Goal: Transaction & Acquisition: Purchase product/service

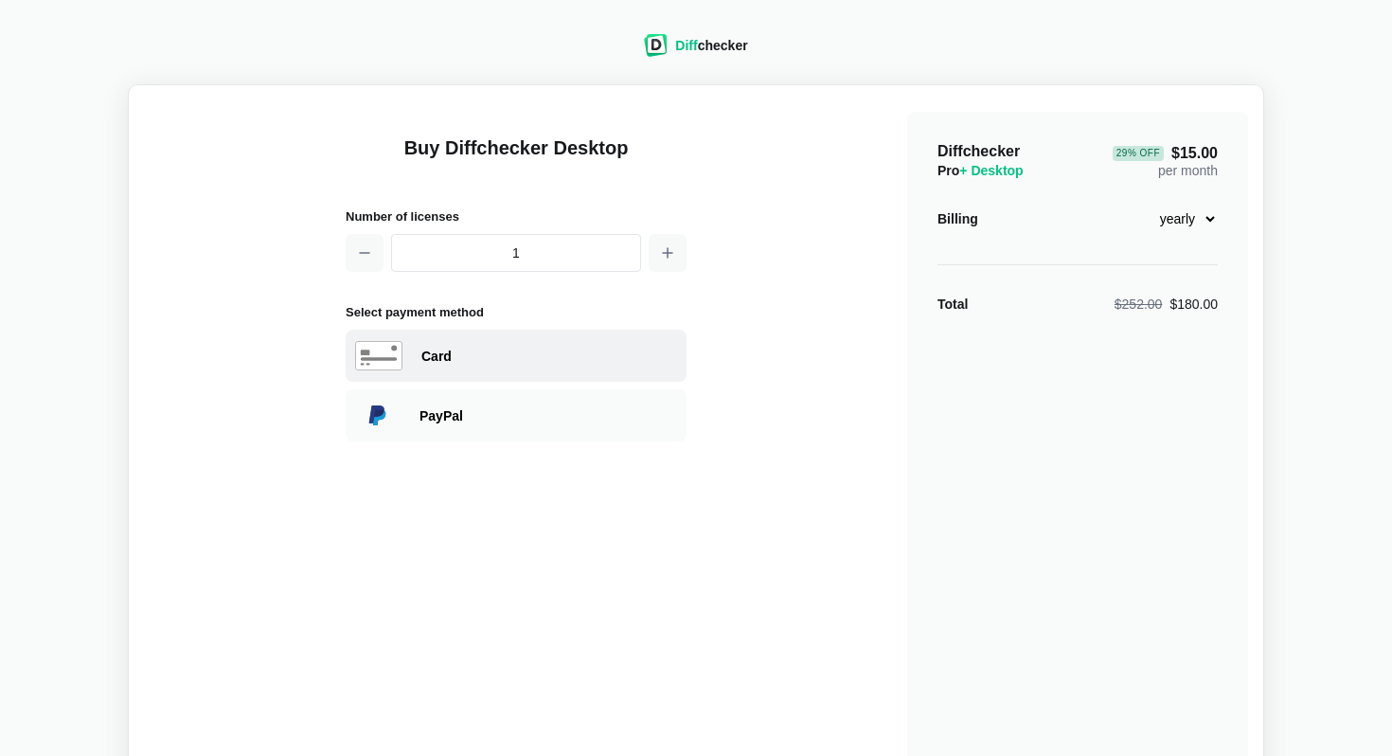
click at [399, 353] on use at bounding box center [378, 355] width 45 height 27
select select "[GEOGRAPHIC_DATA]"
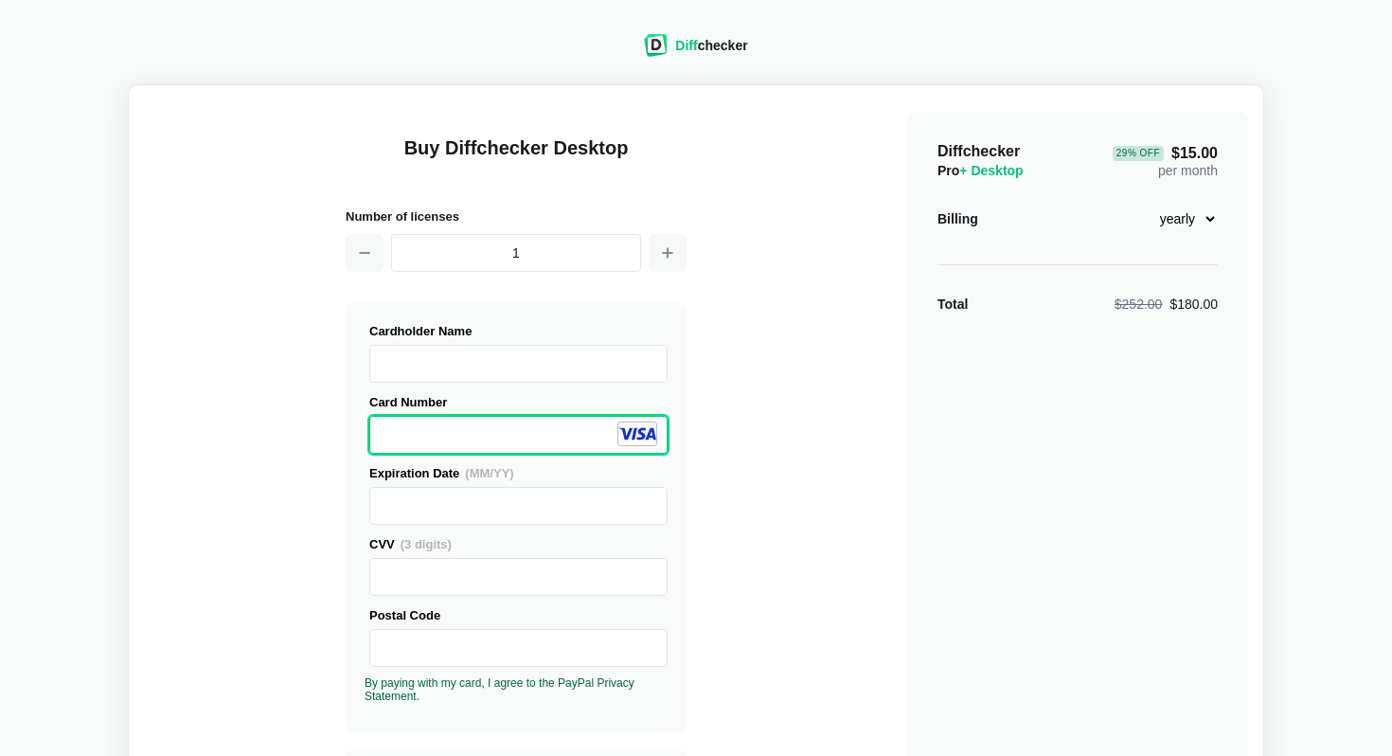
click at [490, 471] on span "(MM/YY)" at bounding box center [489, 473] width 48 height 14
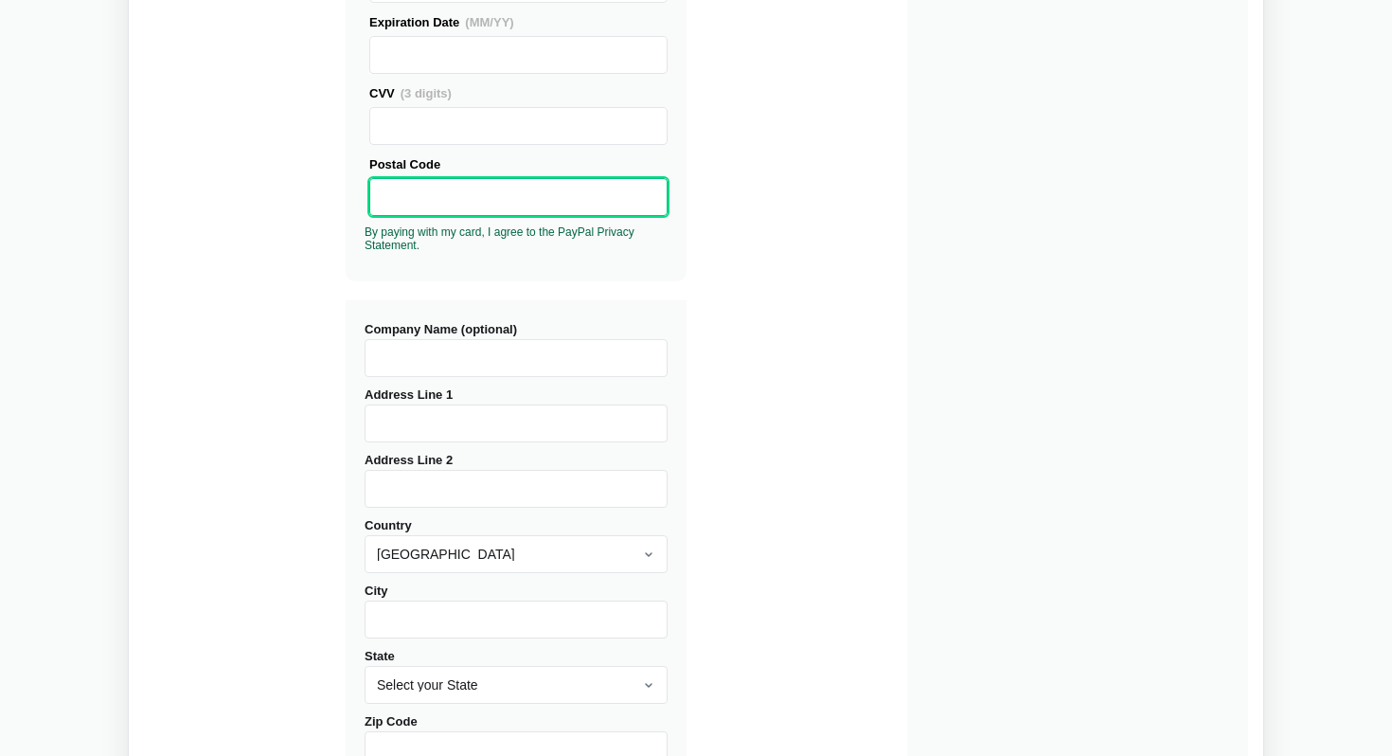
scroll to position [471, 0]
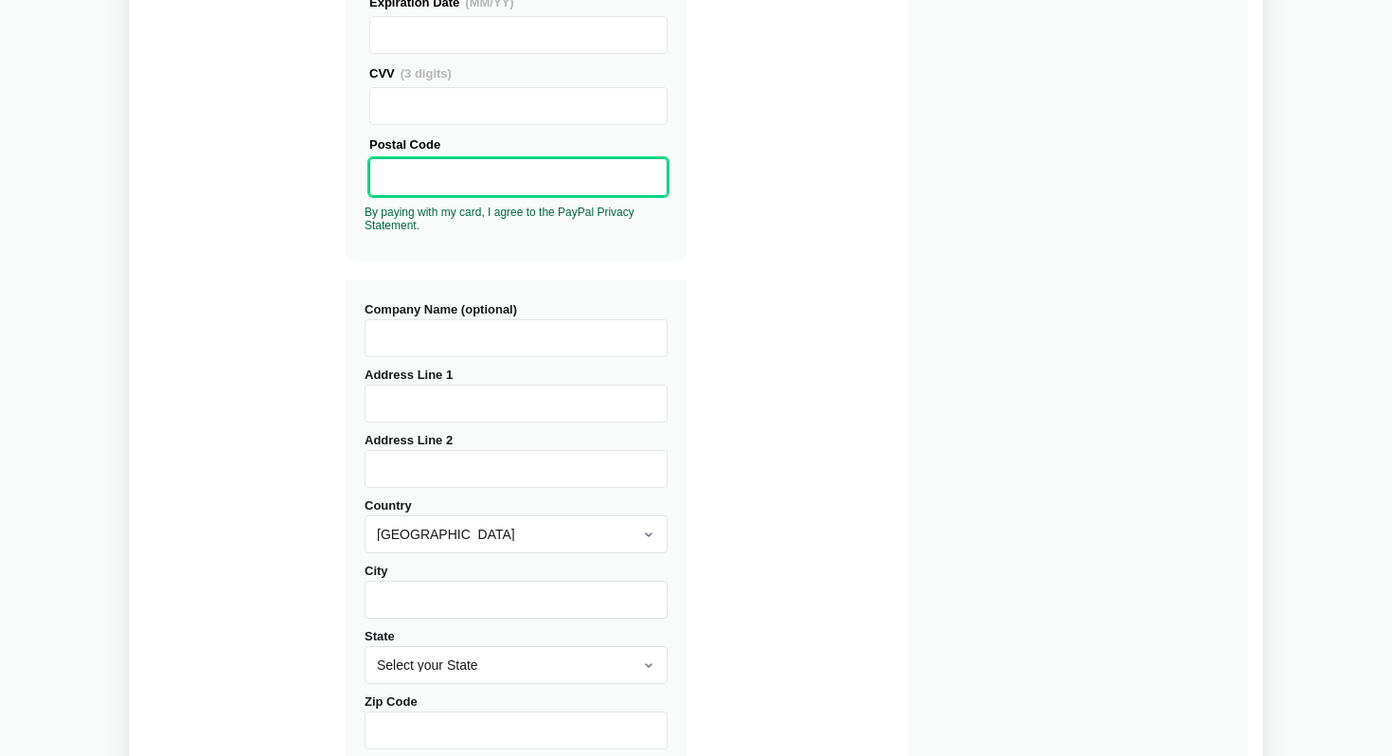
click at [520, 352] on input "Company Name (optional)" at bounding box center [516, 338] width 303 height 38
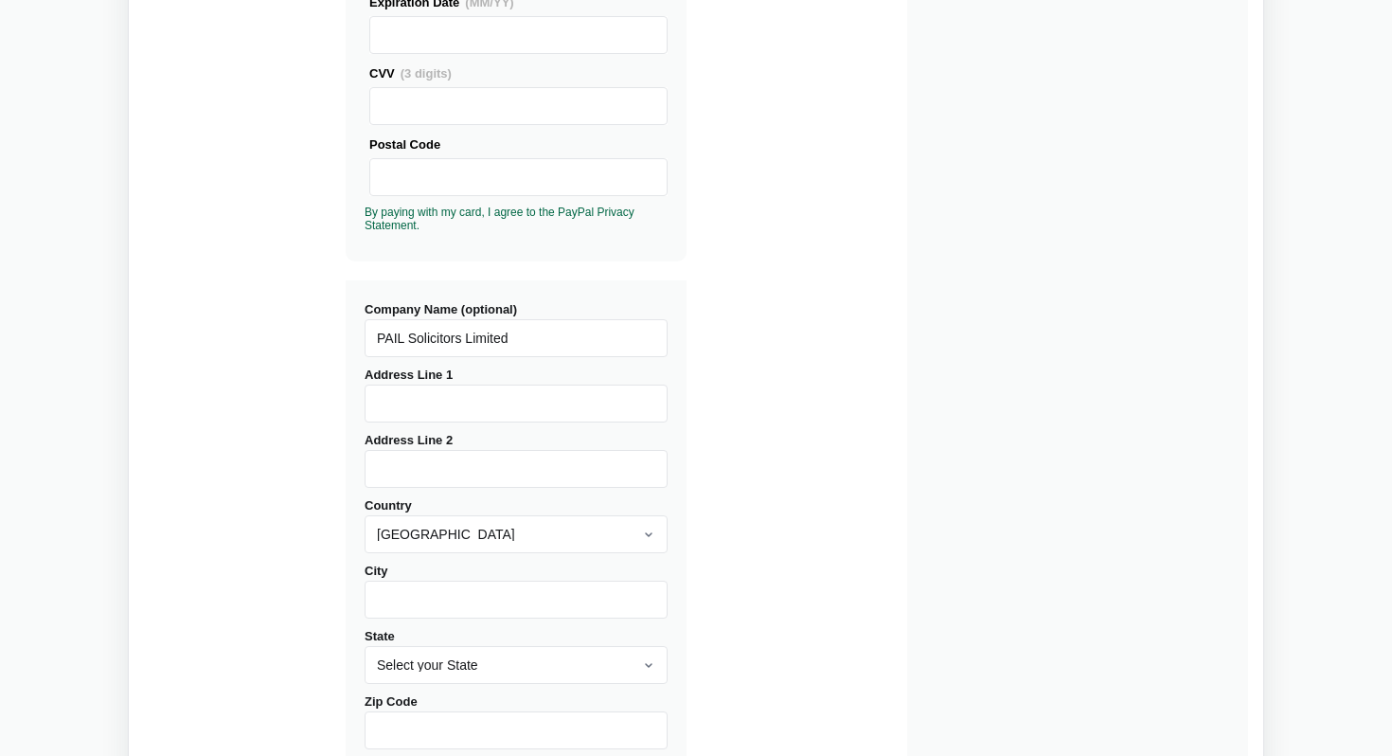
type input "PAIL Solicitors Limited"
click at [486, 418] on input "Address Line 1" at bounding box center [516, 403] width 303 height 38
type input "[STREET_ADDRESS]"
click at [449, 457] on input "Address Line 2" at bounding box center [516, 469] width 303 height 38
type input "Mayfair"
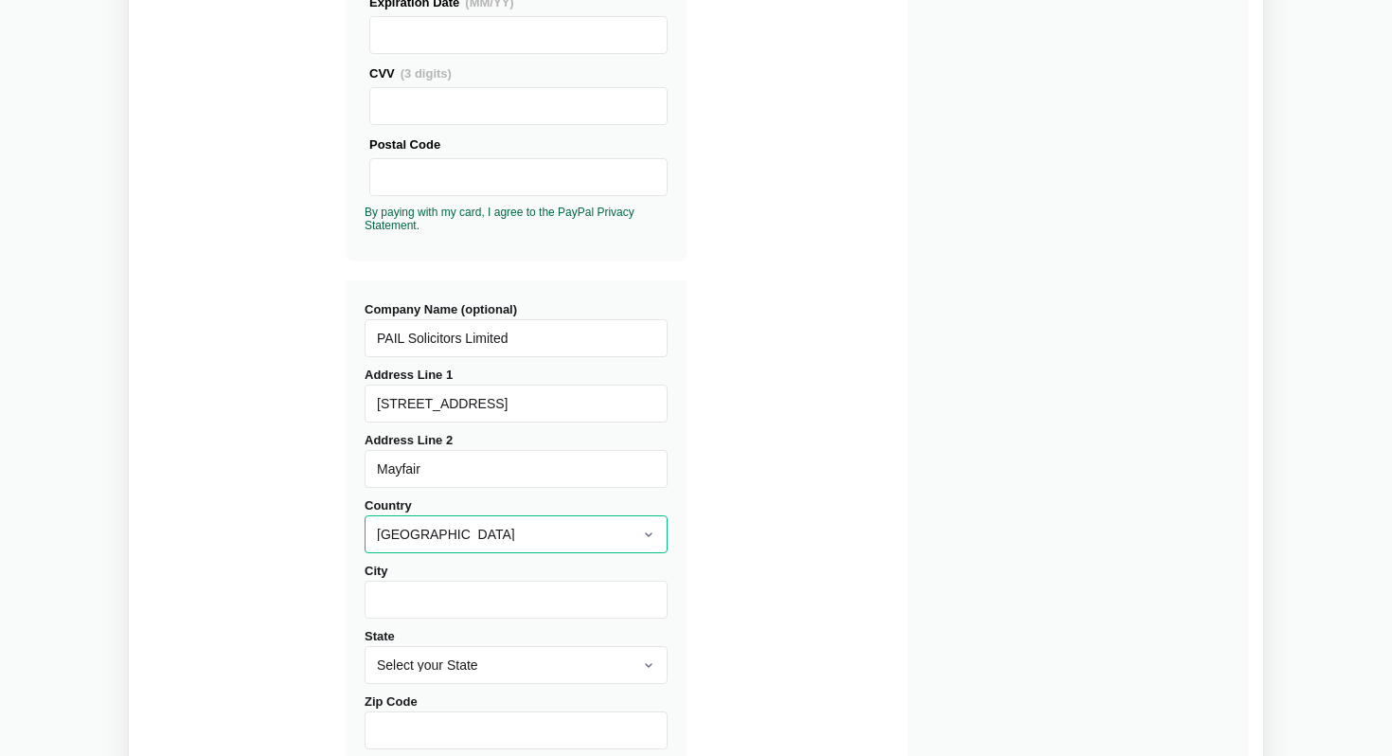
click at [650, 544] on select "[GEOGRAPHIC_DATA] [GEOGRAPHIC_DATA] [GEOGRAPHIC_DATA] [GEOGRAPHIC_DATA] [US_STA…" at bounding box center [516, 534] width 303 height 38
select select "[GEOGRAPHIC_DATA]"
click at [365, 515] on select "[GEOGRAPHIC_DATA] [GEOGRAPHIC_DATA] [GEOGRAPHIC_DATA] [GEOGRAPHIC_DATA] [US_STA…" at bounding box center [516, 534] width 303 height 38
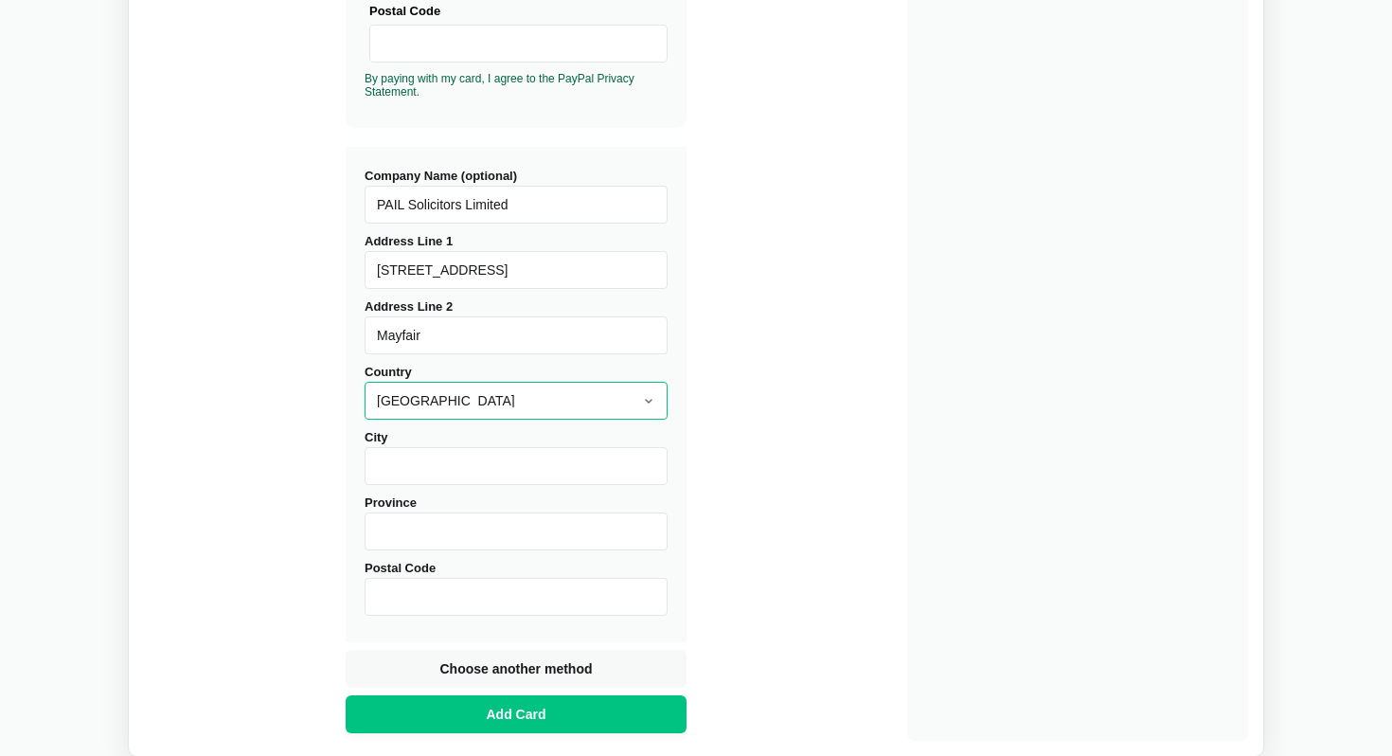
scroll to position [723, 0]
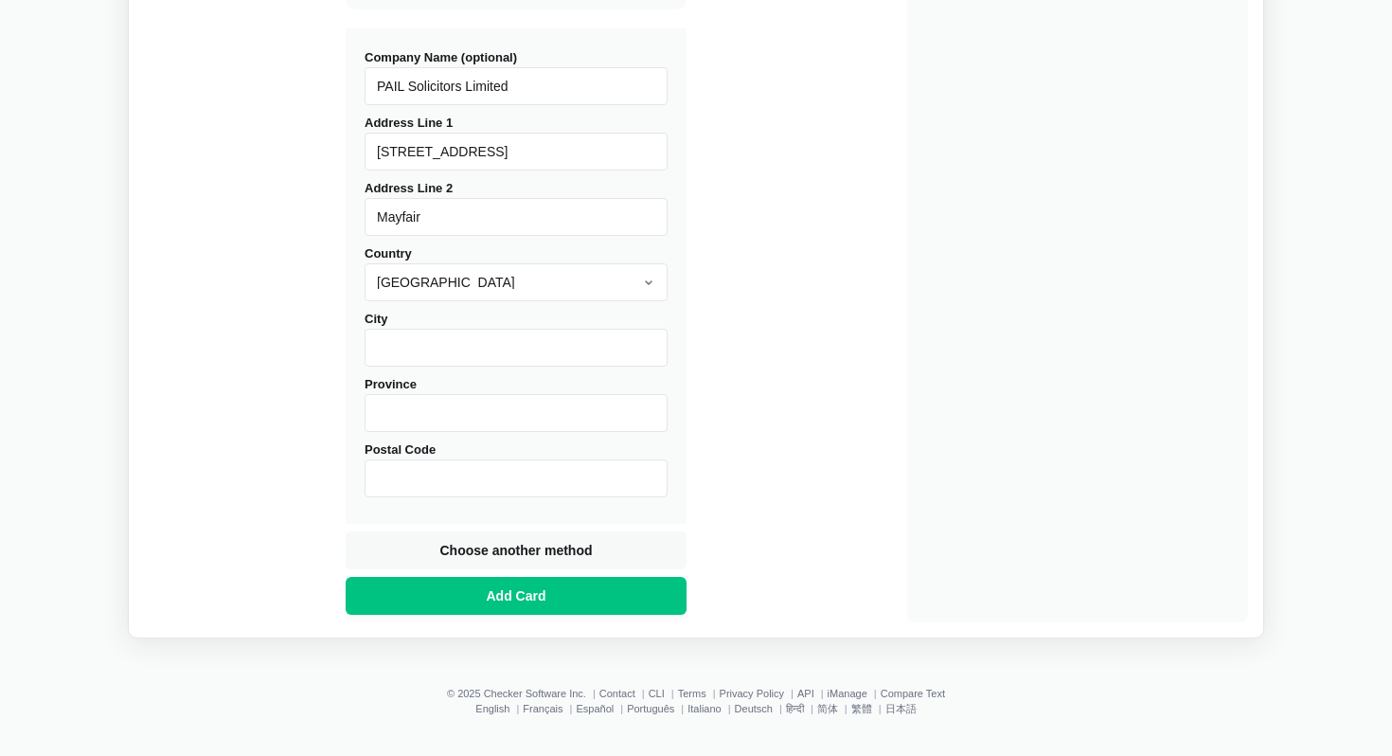
click at [566, 354] on input "City" at bounding box center [516, 348] width 303 height 38
type input "[GEOGRAPHIC_DATA]"
click at [491, 483] on input "Postal Code" at bounding box center [516, 478] width 303 height 38
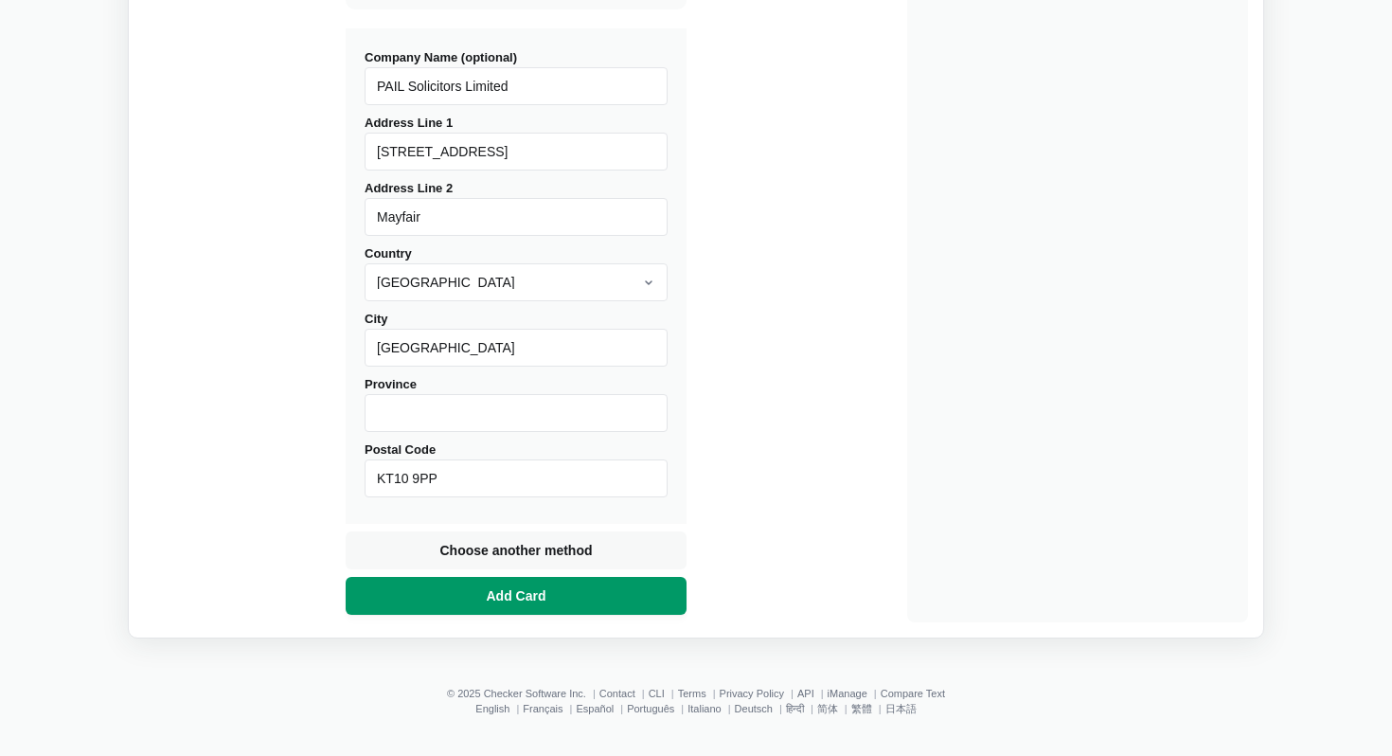
type input "KT10 9PP"
click at [546, 592] on span "Add Card" at bounding box center [516, 595] width 67 height 19
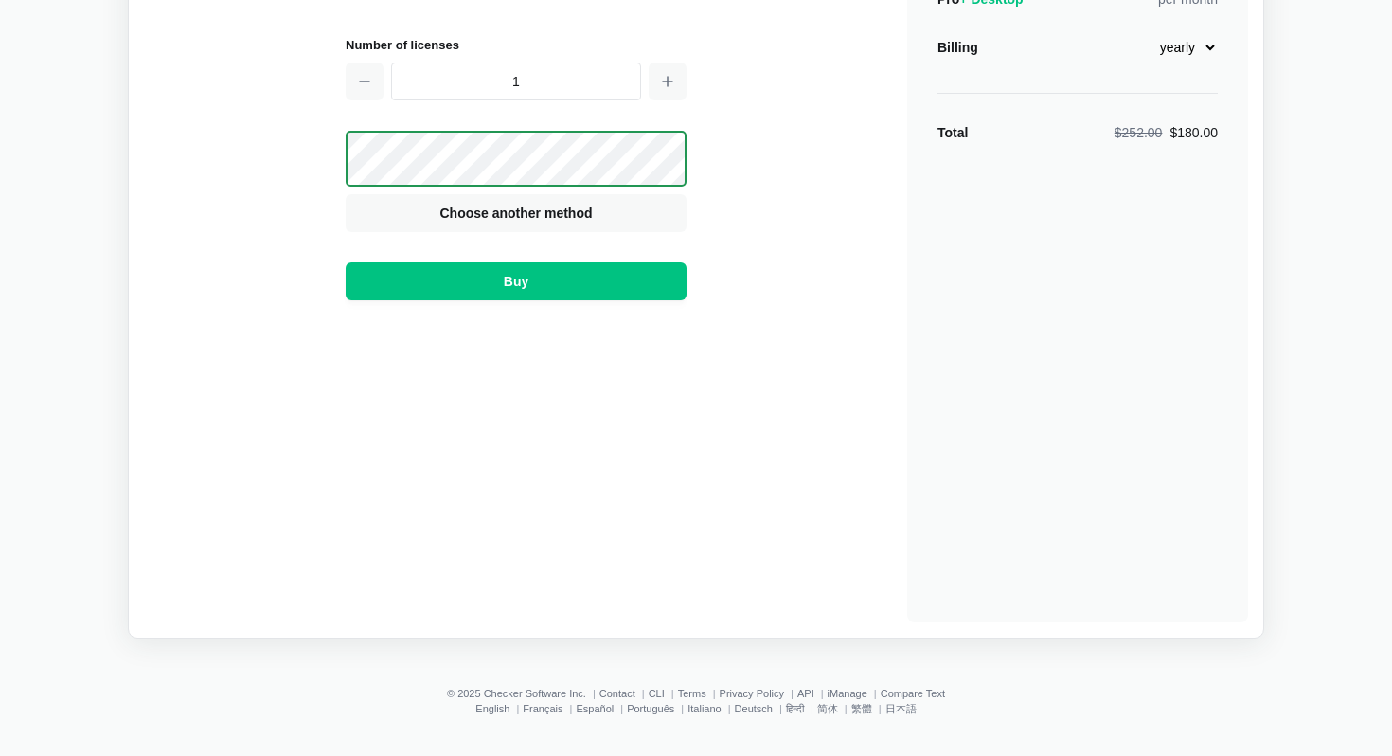
scroll to position [0, 0]
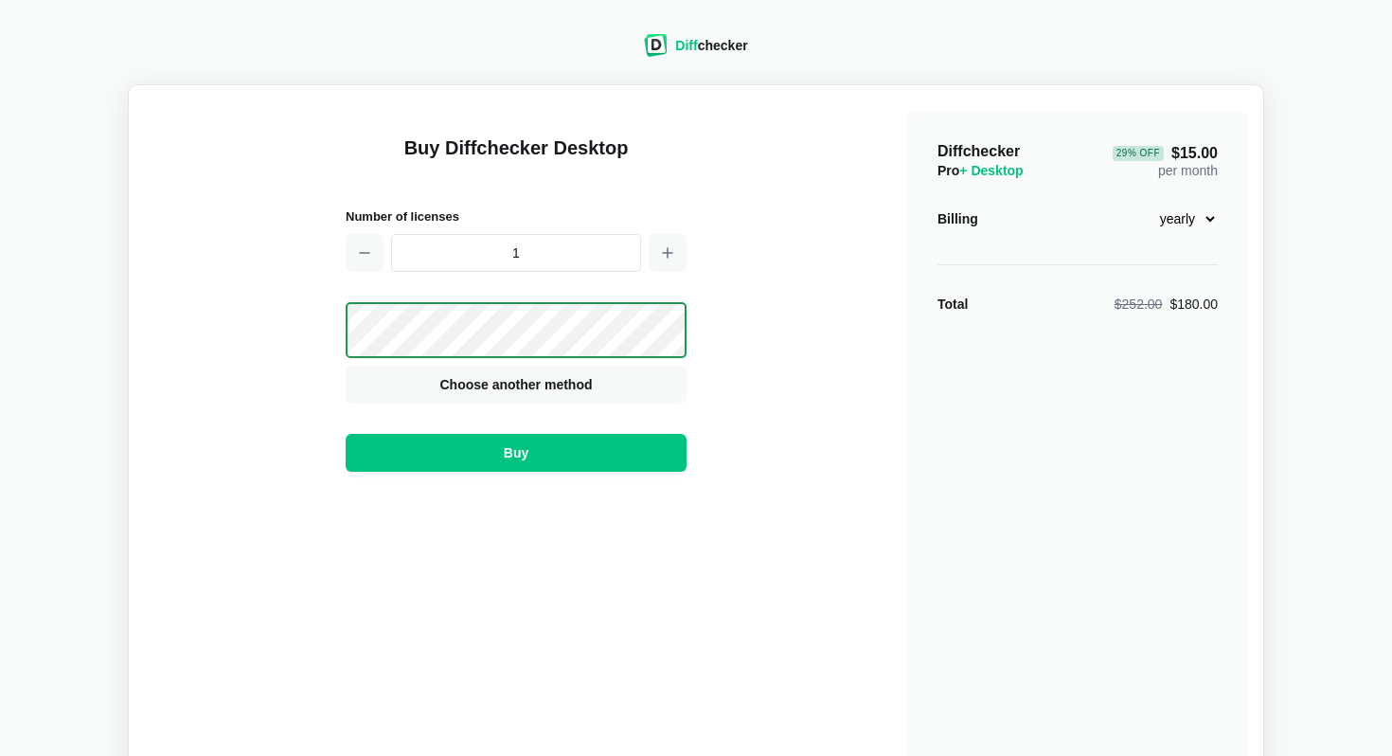
click at [685, 216] on select "monthly yearly" at bounding box center [1176, 219] width 81 height 32
select select "desktop-monthly-21"
click at [685, 203] on select "monthly yearly" at bounding box center [1176, 219] width 81 height 32
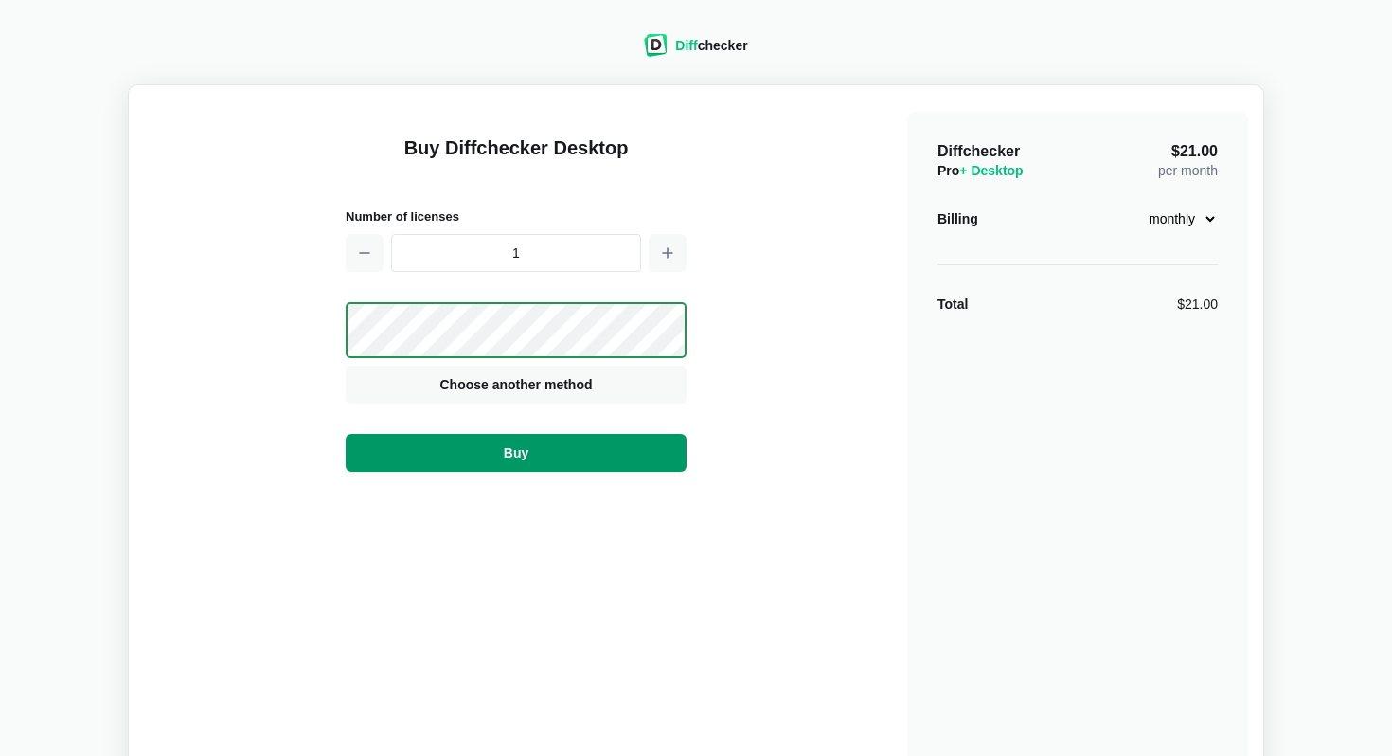
click at [527, 453] on span "Buy" at bounding box center [516, 452] width 32 height 19
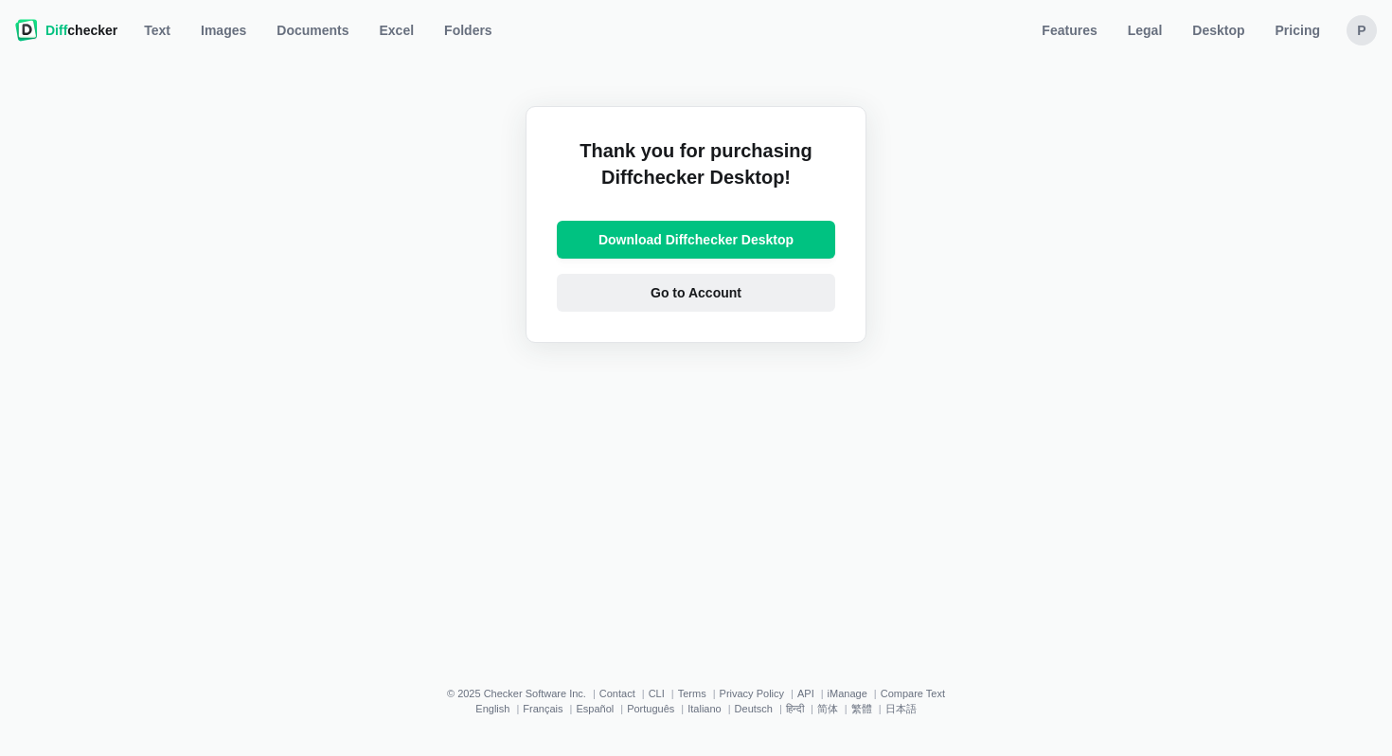
click at [685, 292] on span "Go to Account" at bounding box center [696, 292] width 98 height 19
